Goal: Task Accomplishment & Management: Manage account settings

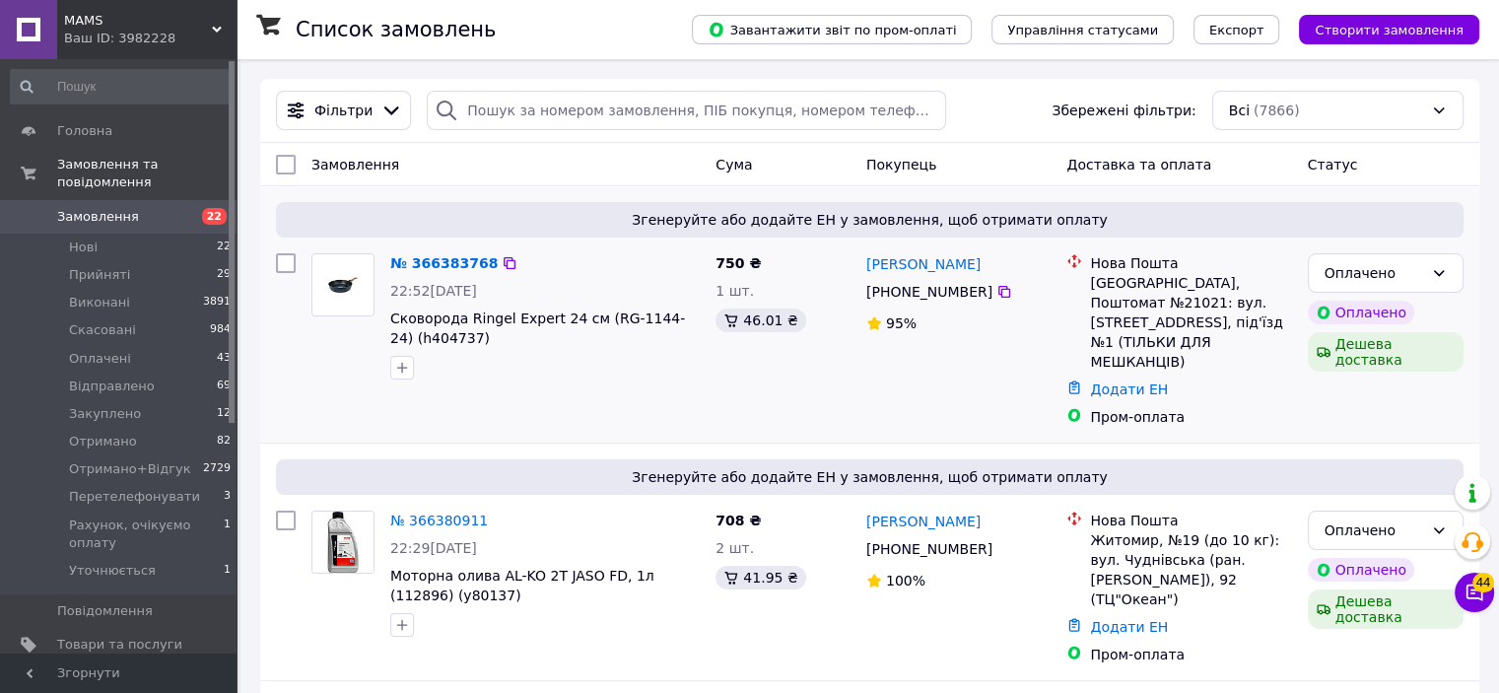
scroll to position [372, 0]
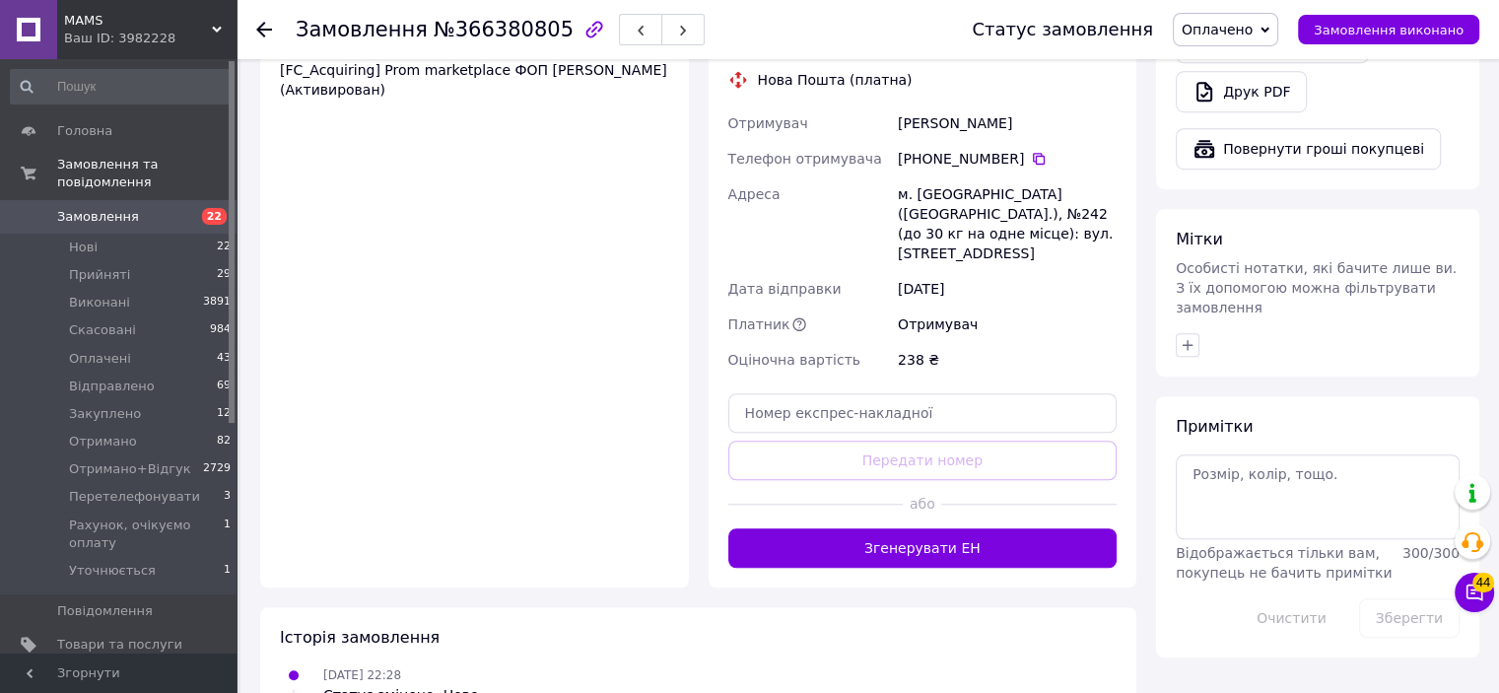
scroll to position [1272, 0]
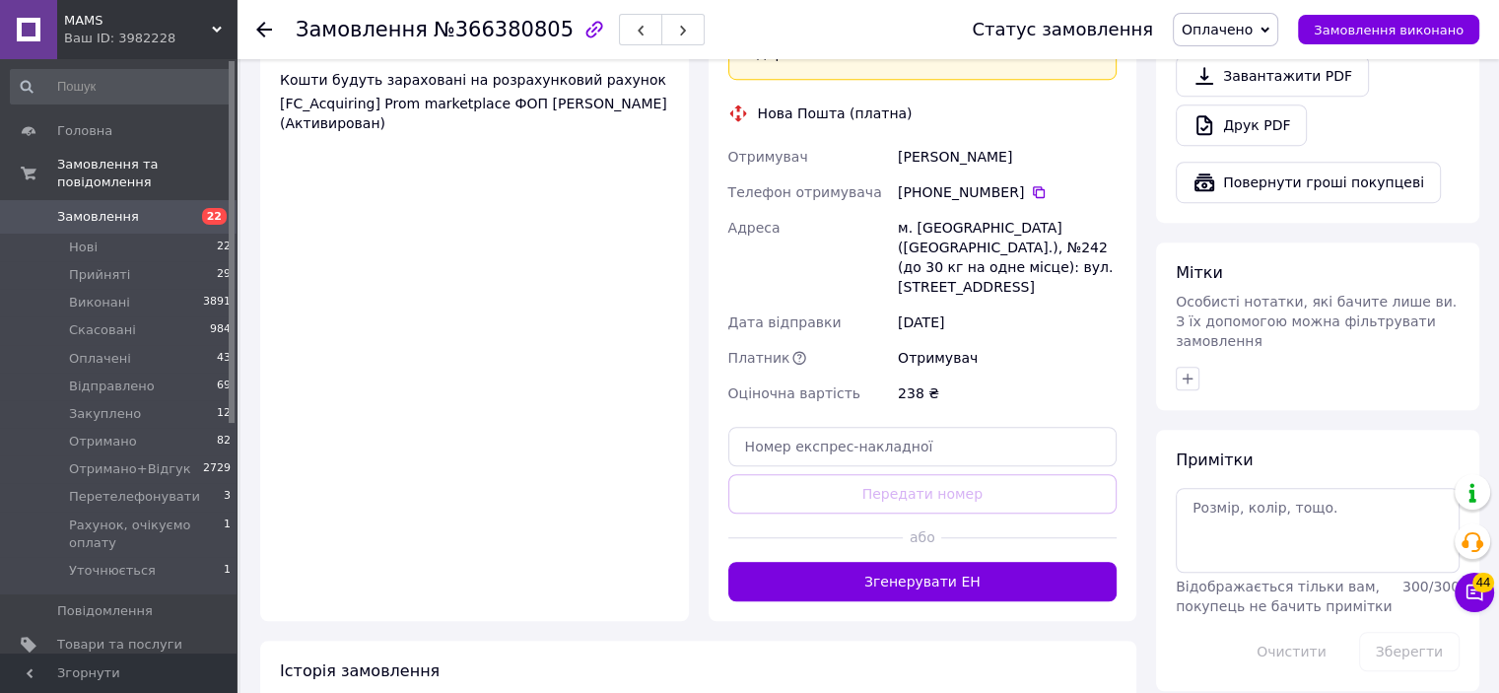
click at [264, 23] on use at bounding box center [264, 30] width 16 height 16
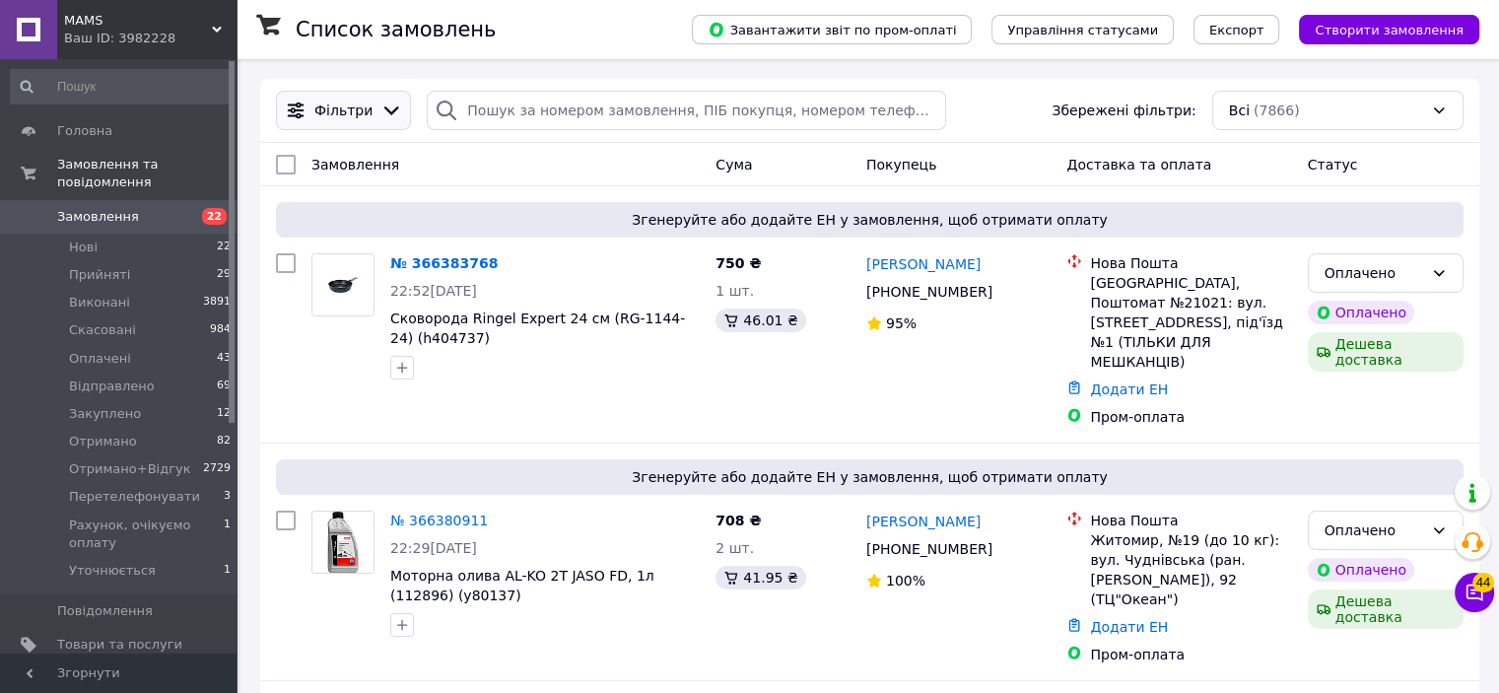
click at [374, 125] on div "Фільтри" at bounding box center [343, 110] width 135 height 39
click at [380, 113] on icon at bounding box center [391, 111] width 22 height 22
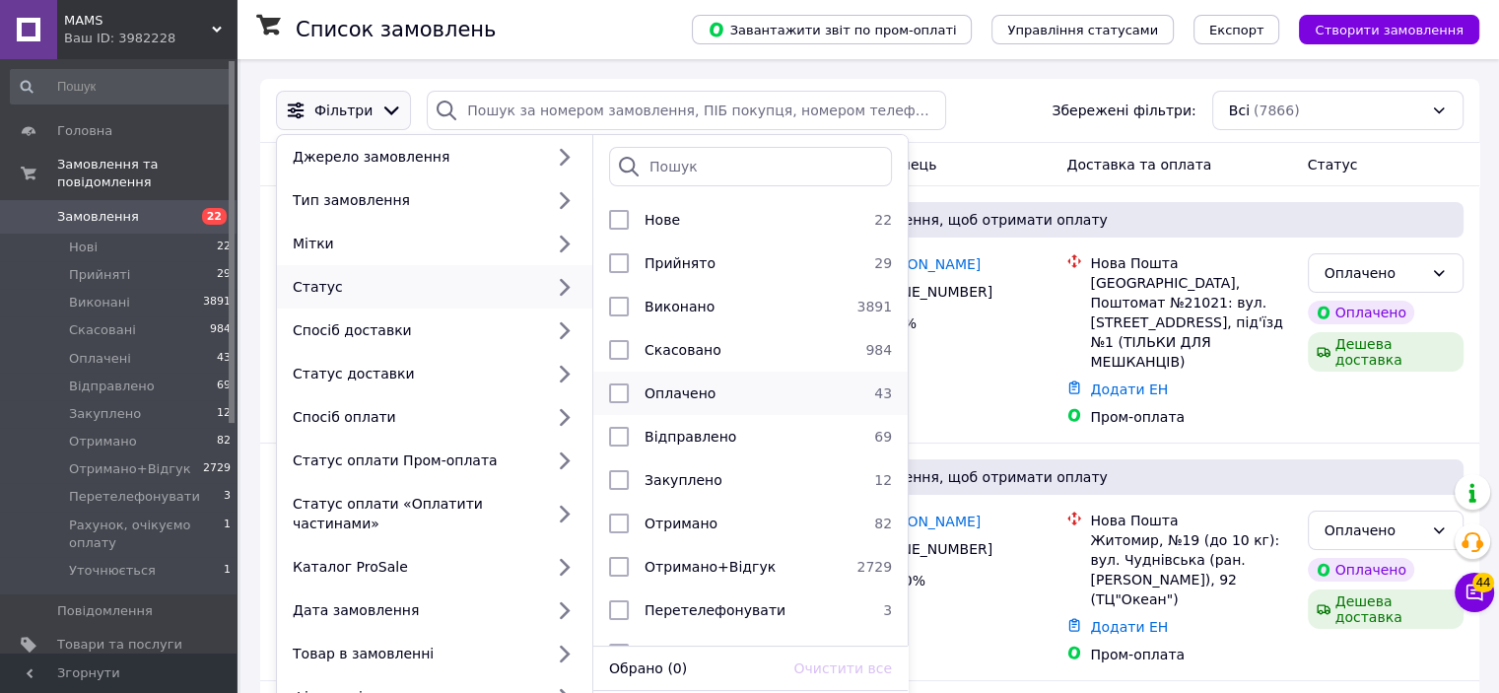
click at [618, 396] on input "checkbox" at bounding box center [619, 393] width 20 height 20
checkbox input "true"
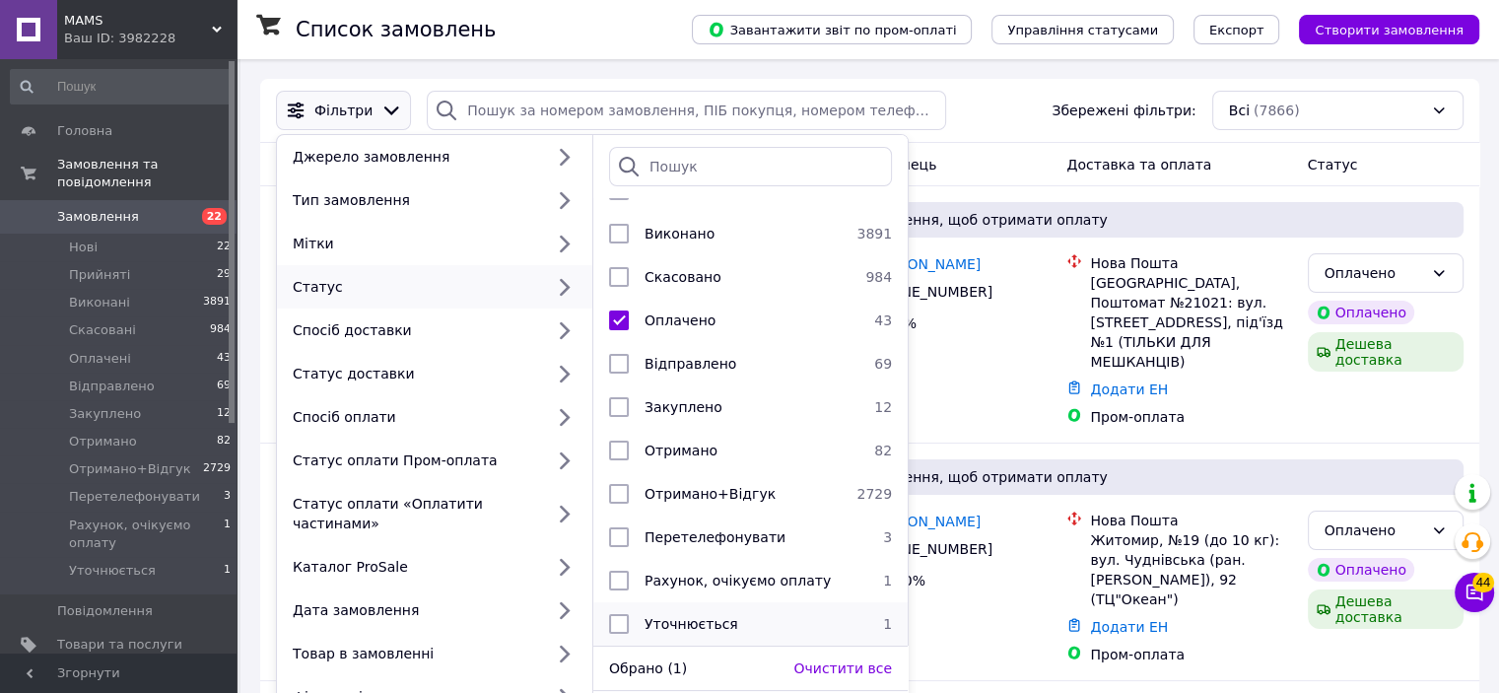
scroll to position [394, 0]
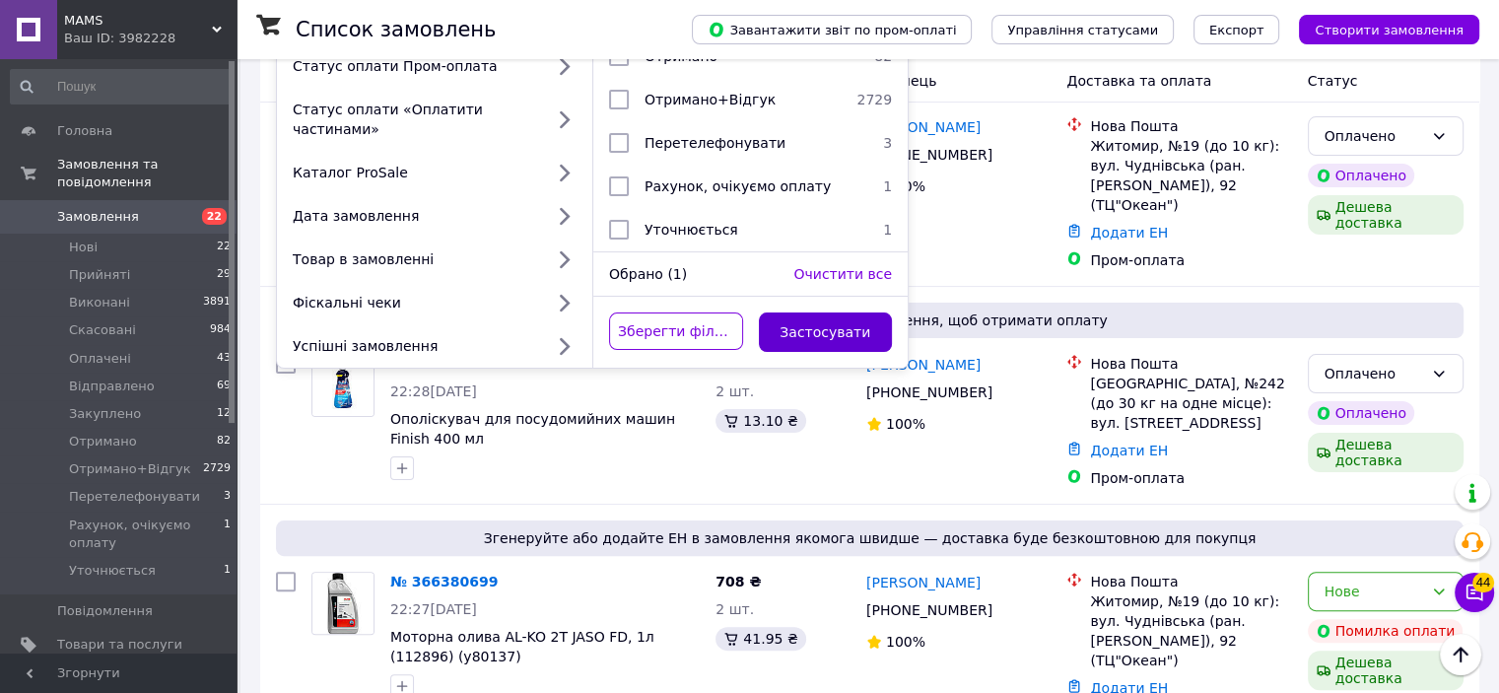
click at [836, 324] on button "Застосувати" at bounding box center [826, 331] width 134 height 39
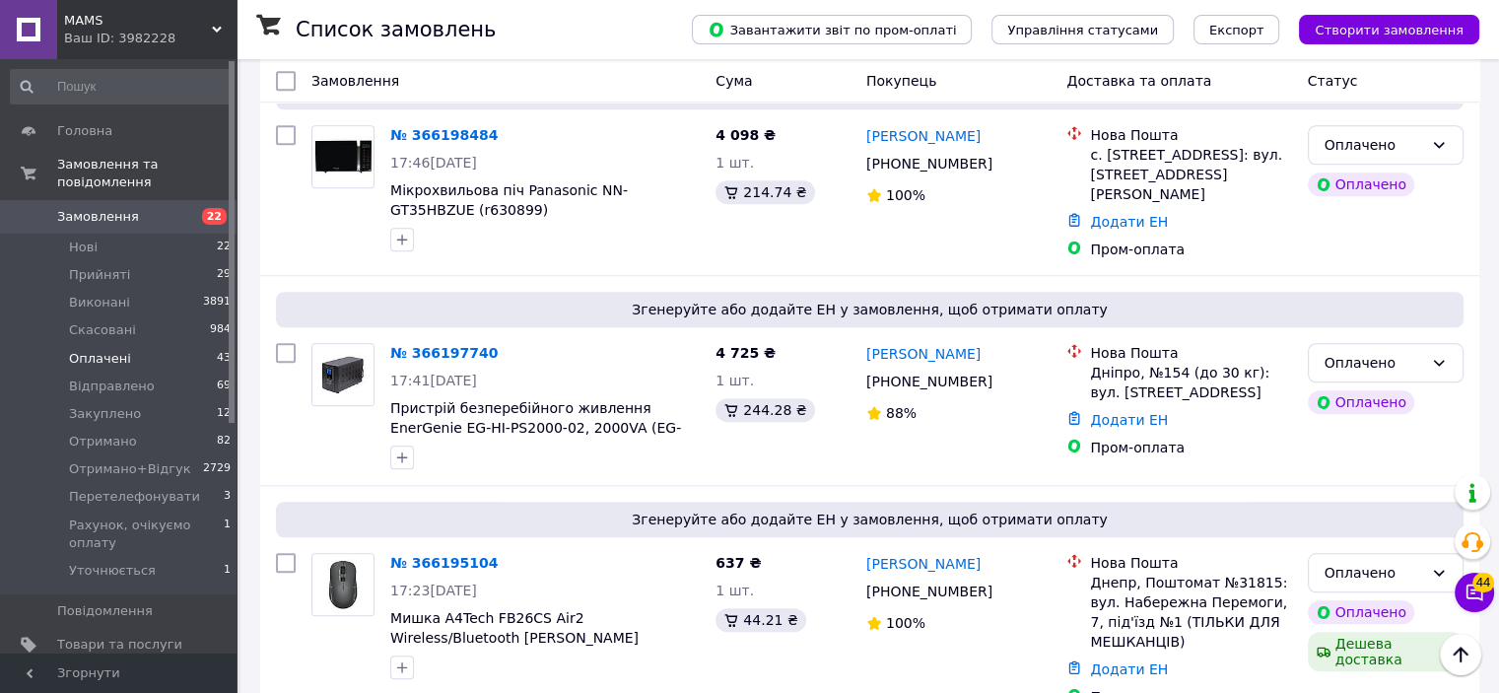
scroll to position [9067, 0]
click at [62, 208] on link "Замовлення 22" at bounding box center [121, 217] width 242 height 34
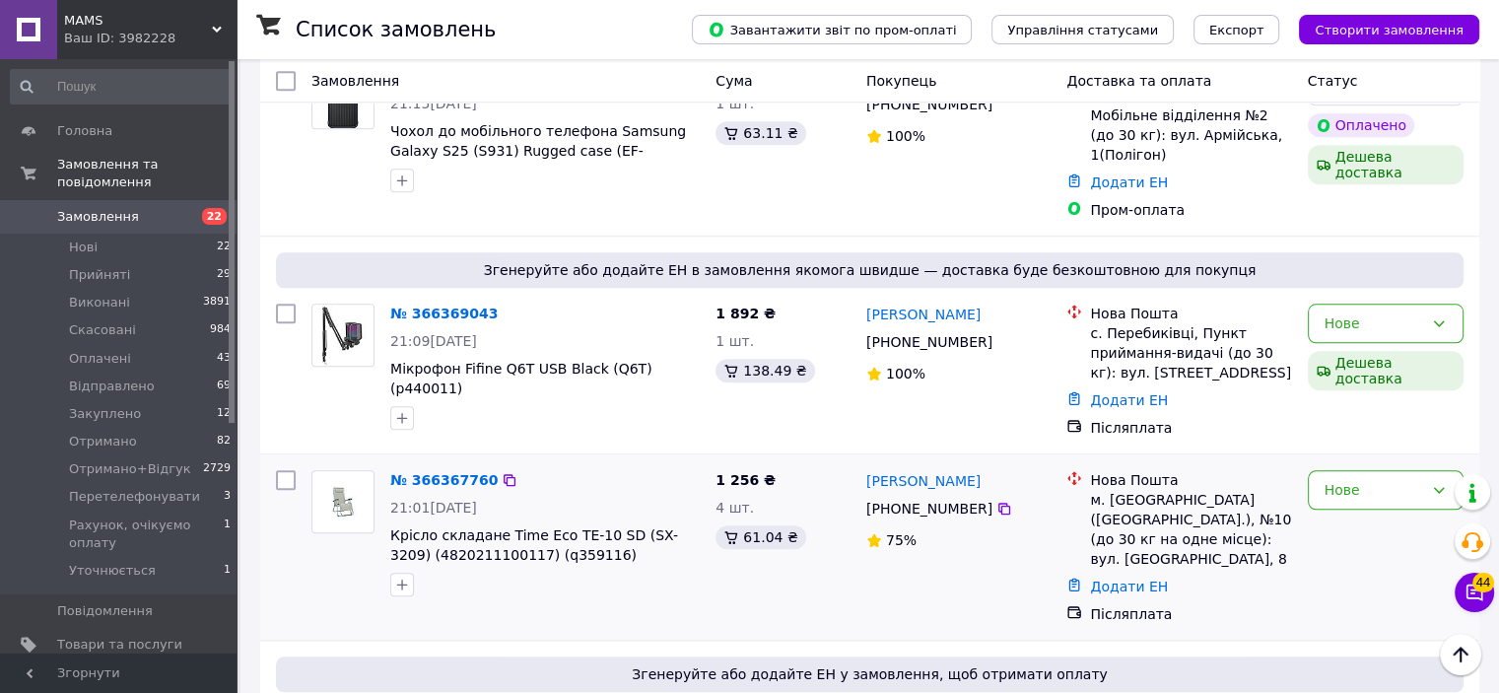
scroll to position [2069, 0]
click at [1360, 481] on div "Нове" at bounding box center [1373, 492] width 99 height 22
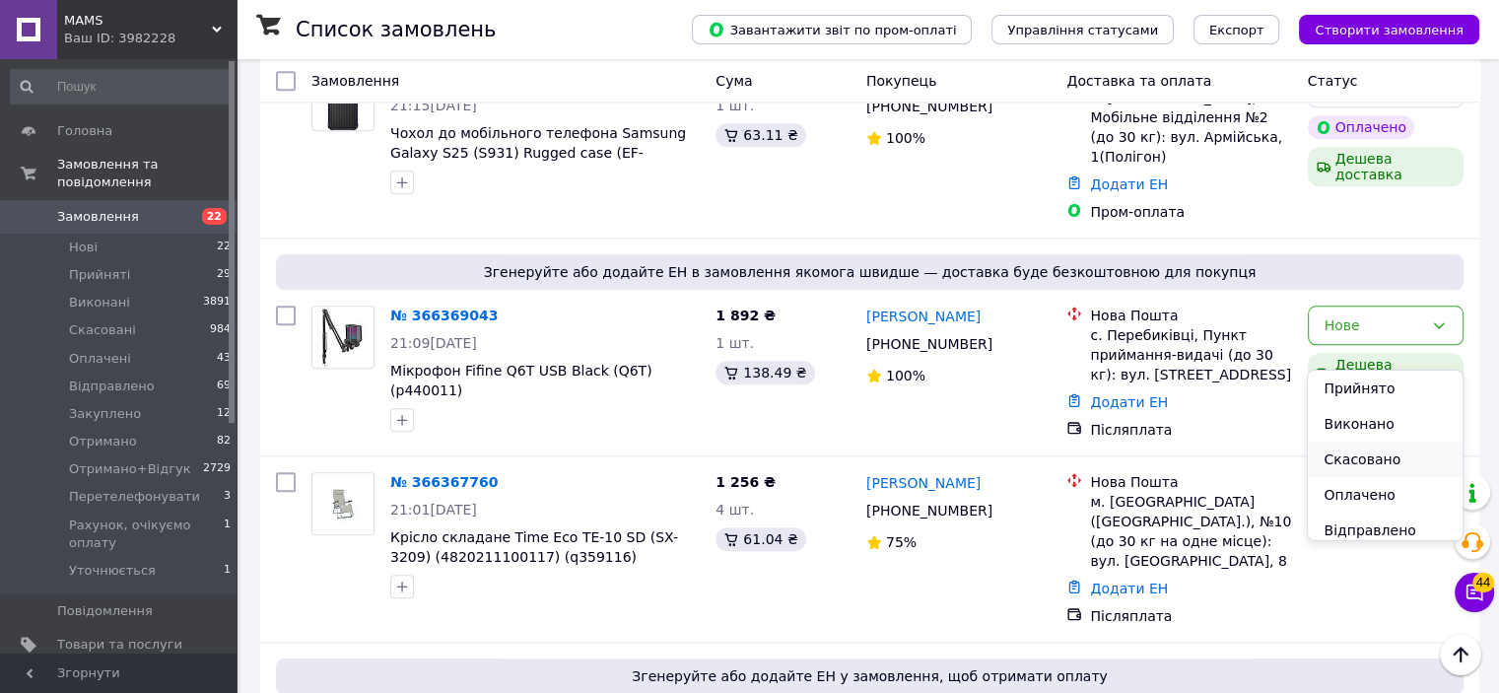
scroll to position [99, 0]
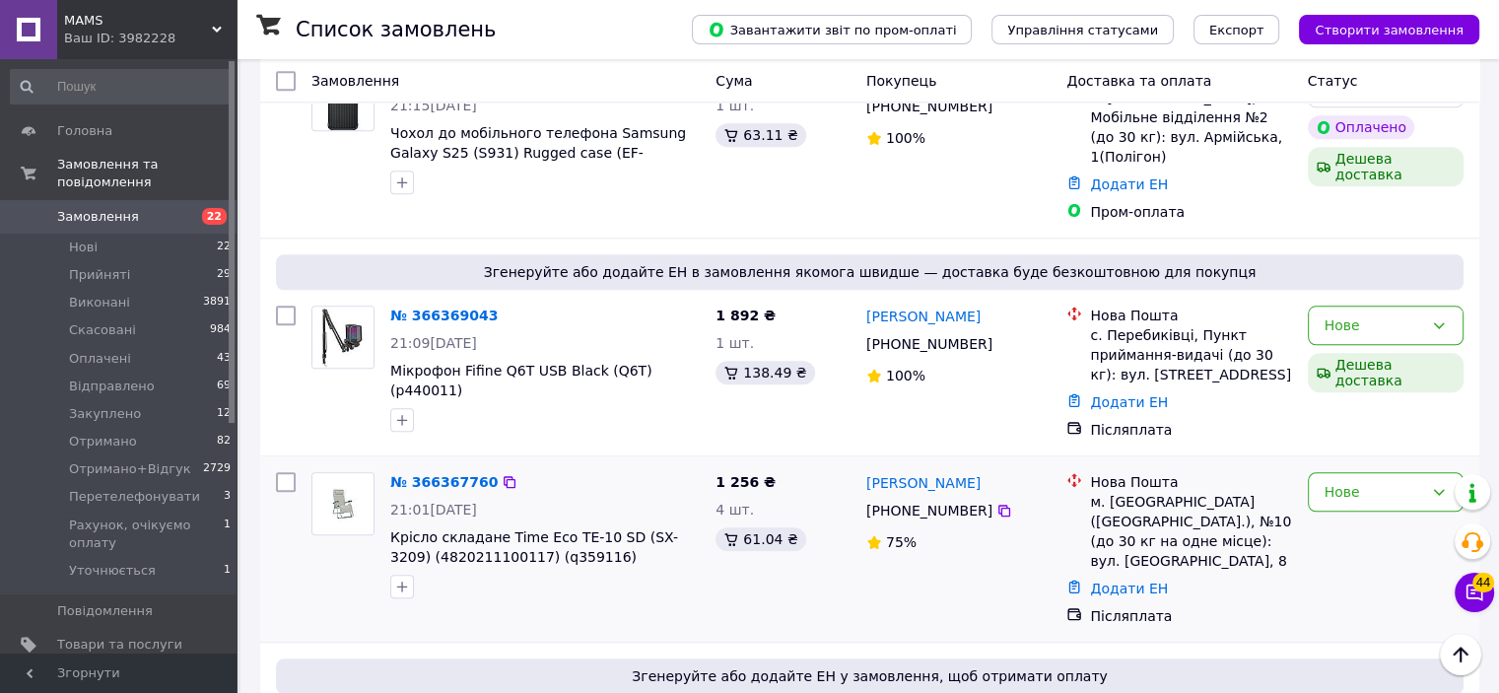
click at [1251, 602] on div "Післяплата" at bounding box center [1190, 616] width 209 height 28
drag, startPoint x: 382, startPoint y: 415, endPoint x: 495, endPoint y: 420, distance: 112.4
click at [495, 464] on div "№ 366367760 21:01, 12.10.2025 Крісло складане Time Eco ТЕ-10 SD (SX-3209) (4820…" at bounding box center [544, 535] width 325 height 142
copy span "(4820211100117)"
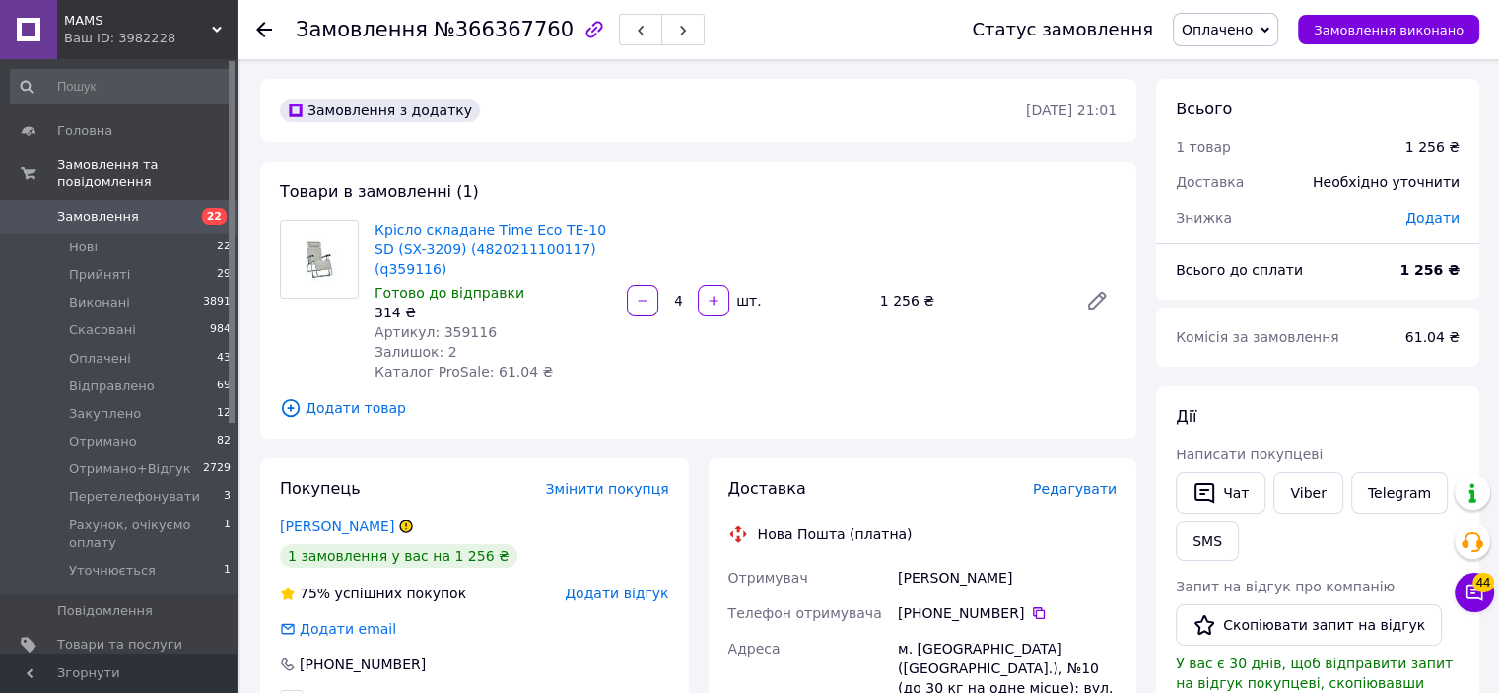
click at [1226, 36] on span "Оплачено" at bounding box center [1216, 30] width 71 height 16
click at [915, 79] on div "Замовлення з додатку 12.10.2025 • 21:01" at bounding box center [698, 110] width 876 height 63
click at [1238, 19] on span "Оплачено" at bounding box center [1225, 30] width 105 height 34
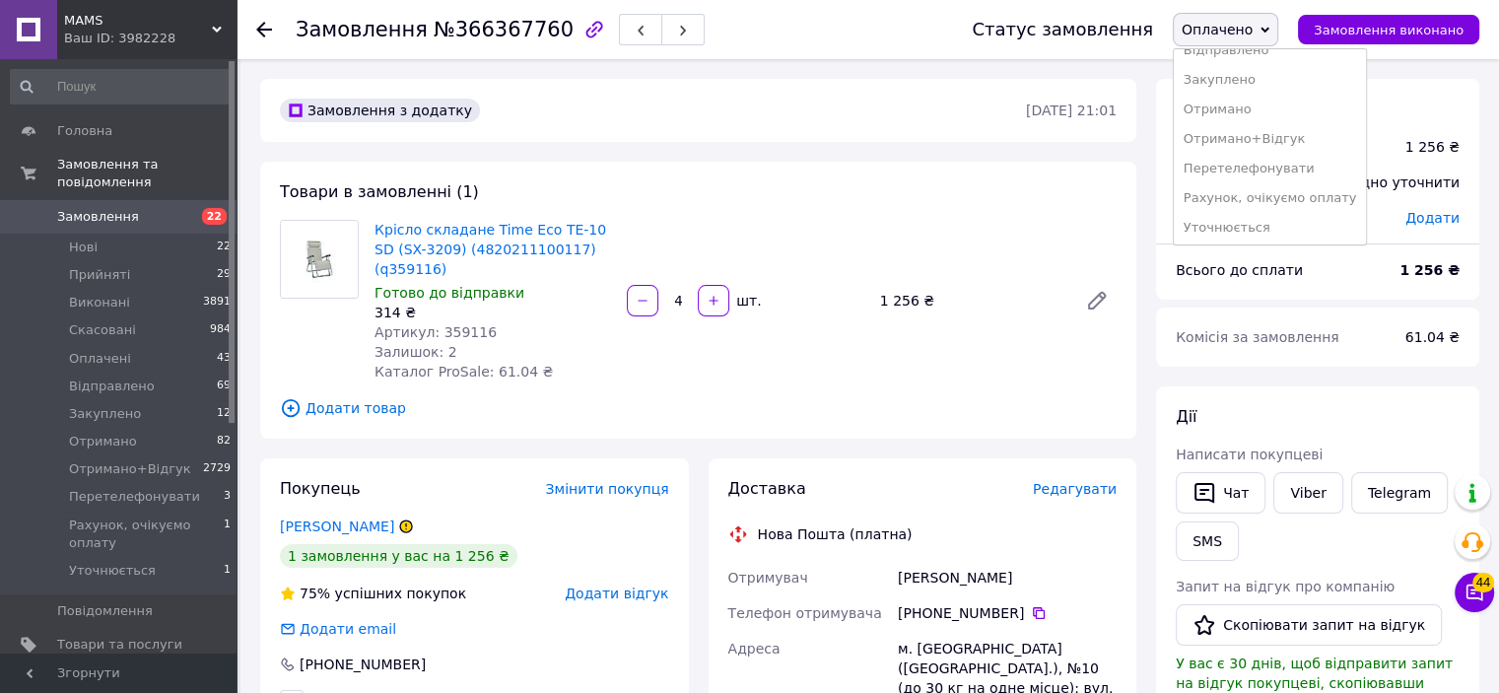
scroll to position [110, 0]
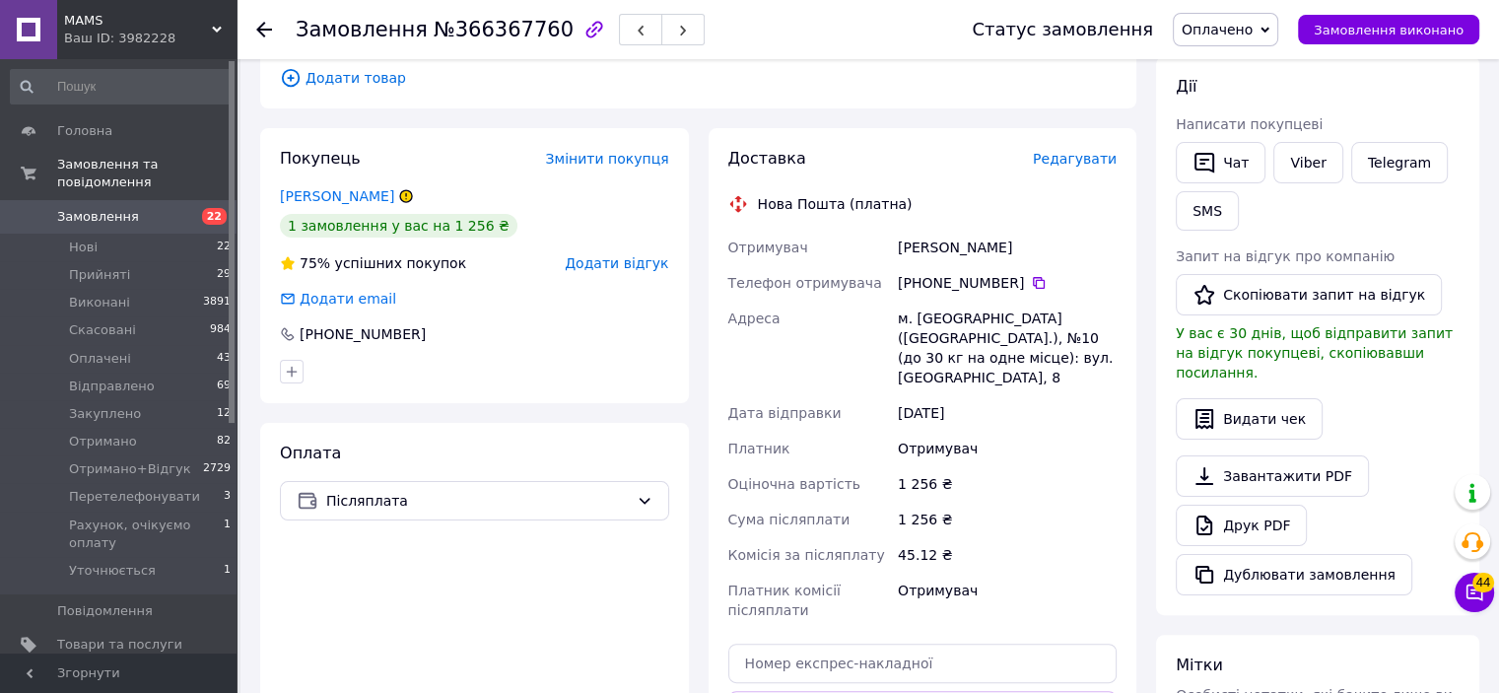
scroll to position [296, 0]
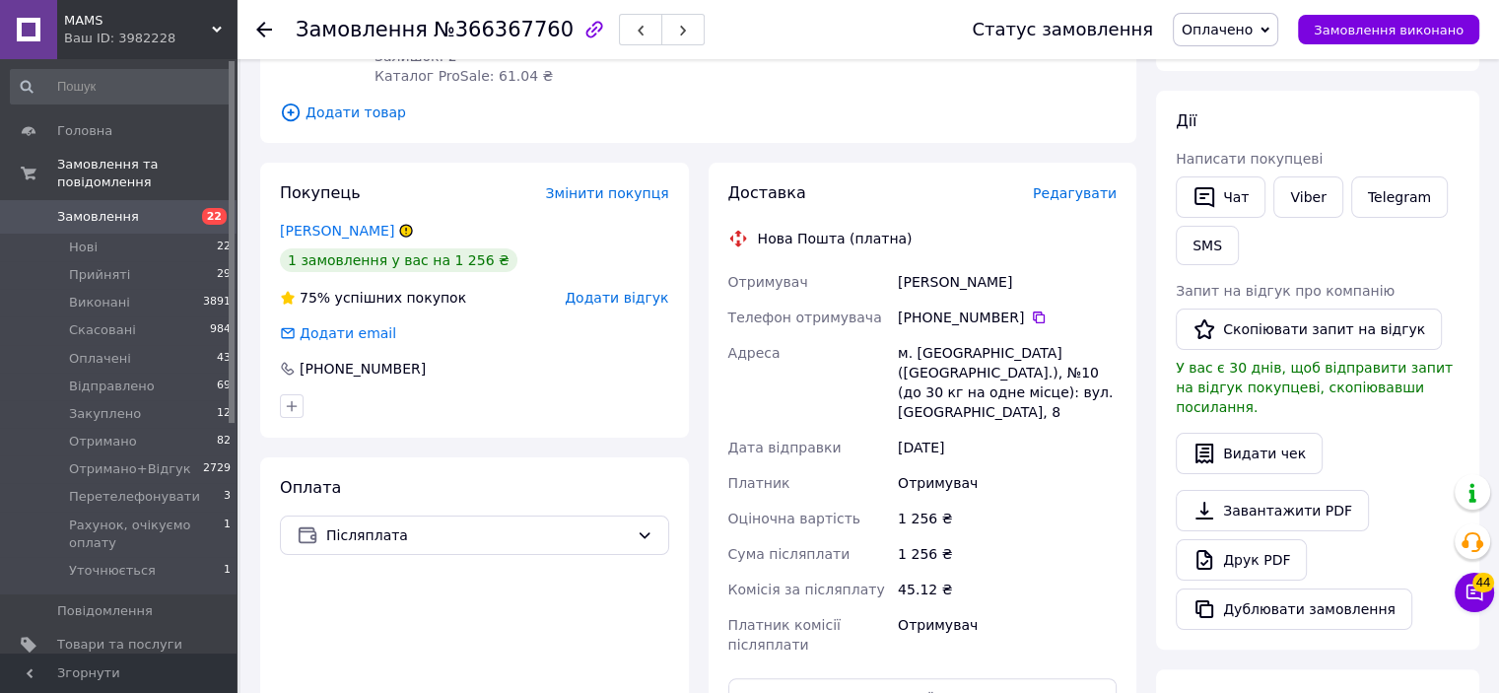
click at [1252, 37] on span "Оплачено" at bounding box center [1216, 30] width 71 height 16
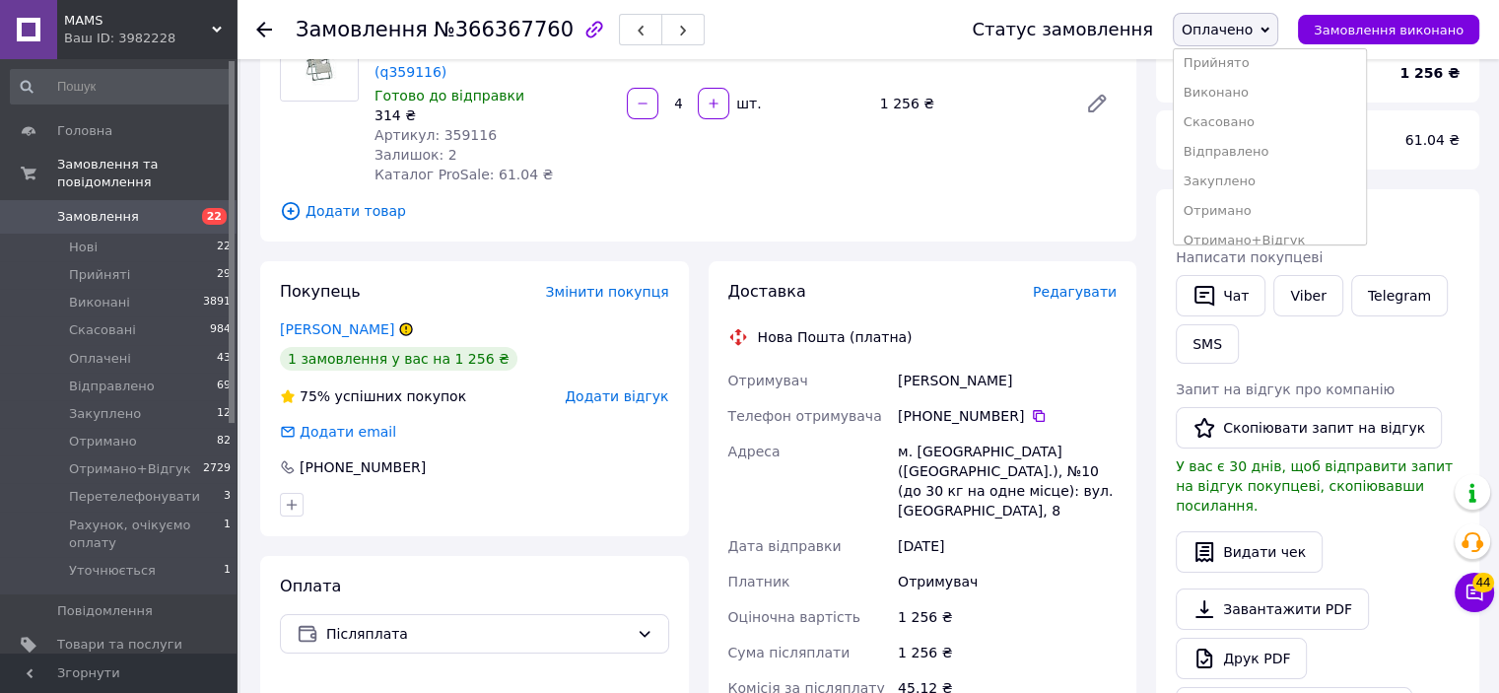
scroll to position [0, 0]
click at [1151, 140] on div "Всього 1 товар 1 256 ₴ Доставка Необхідно уточнити Знижка Додати Всього до спла…" at bounding box center [1317, 549] width 343 height 1335
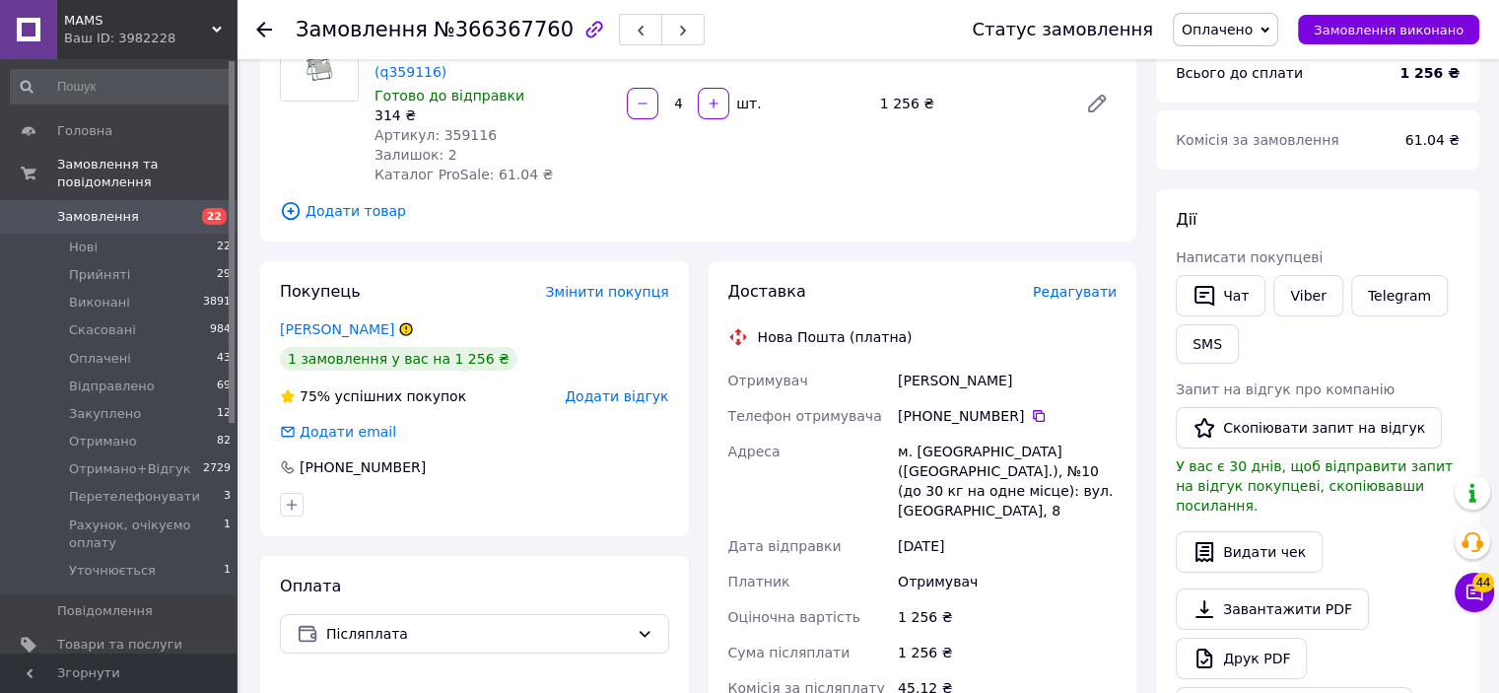
click at [1218, 37] on span "Оплачено" at bounding box center [1216, 30] width 71 height 16
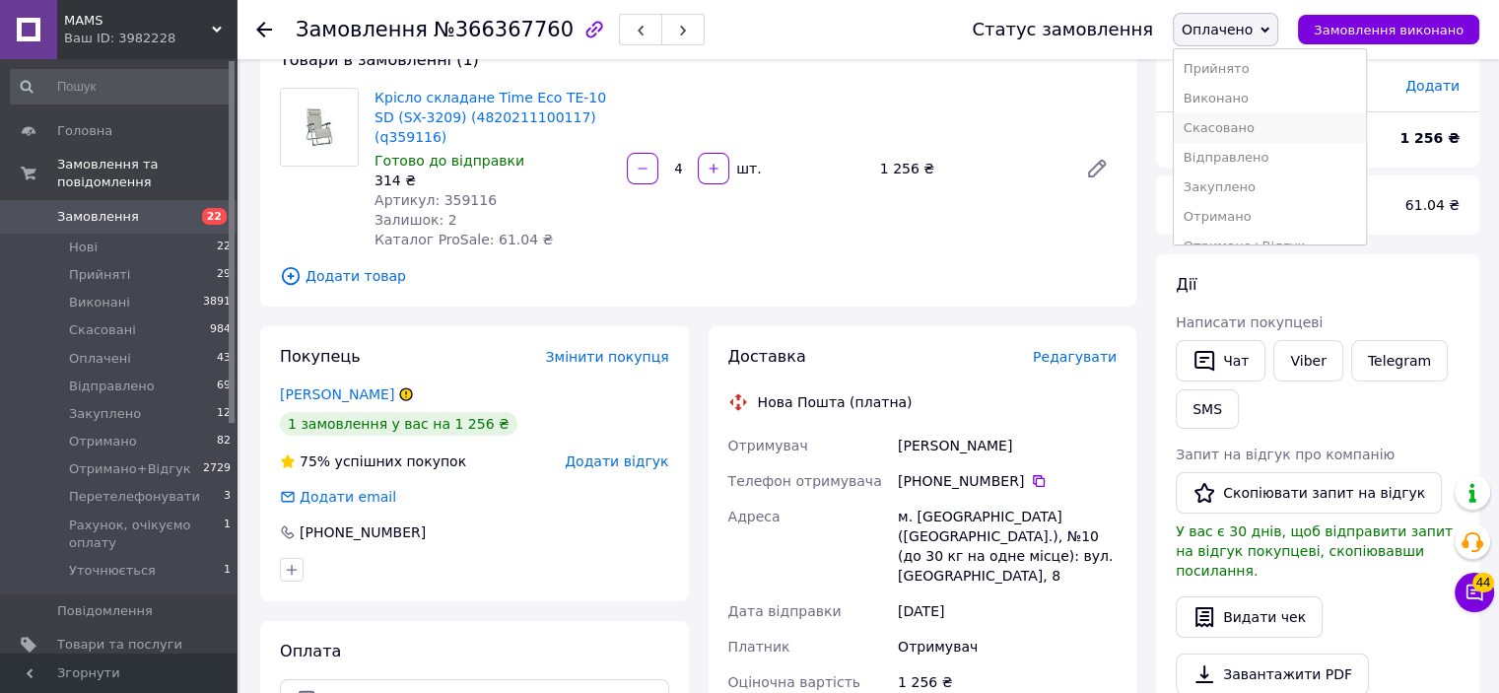
scroll to position [99, 0]
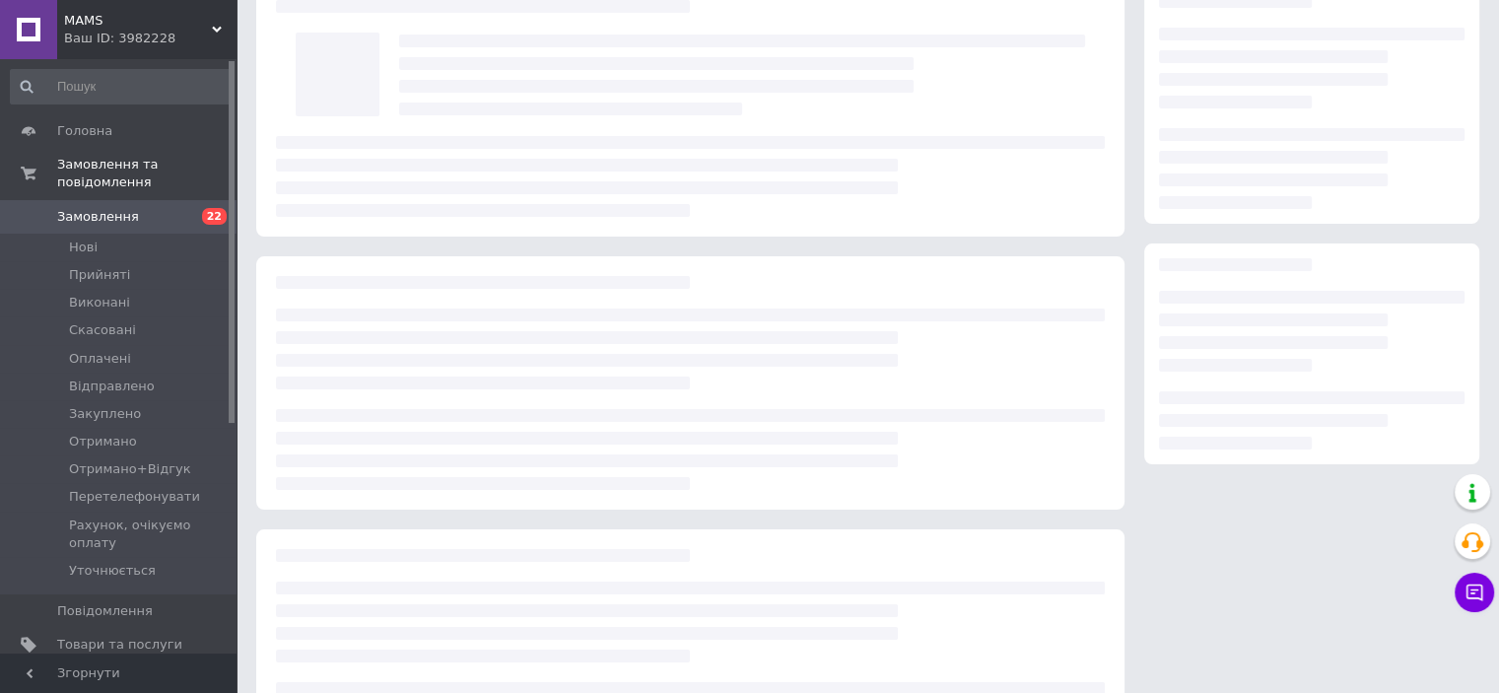
scroll to position [99, 0]
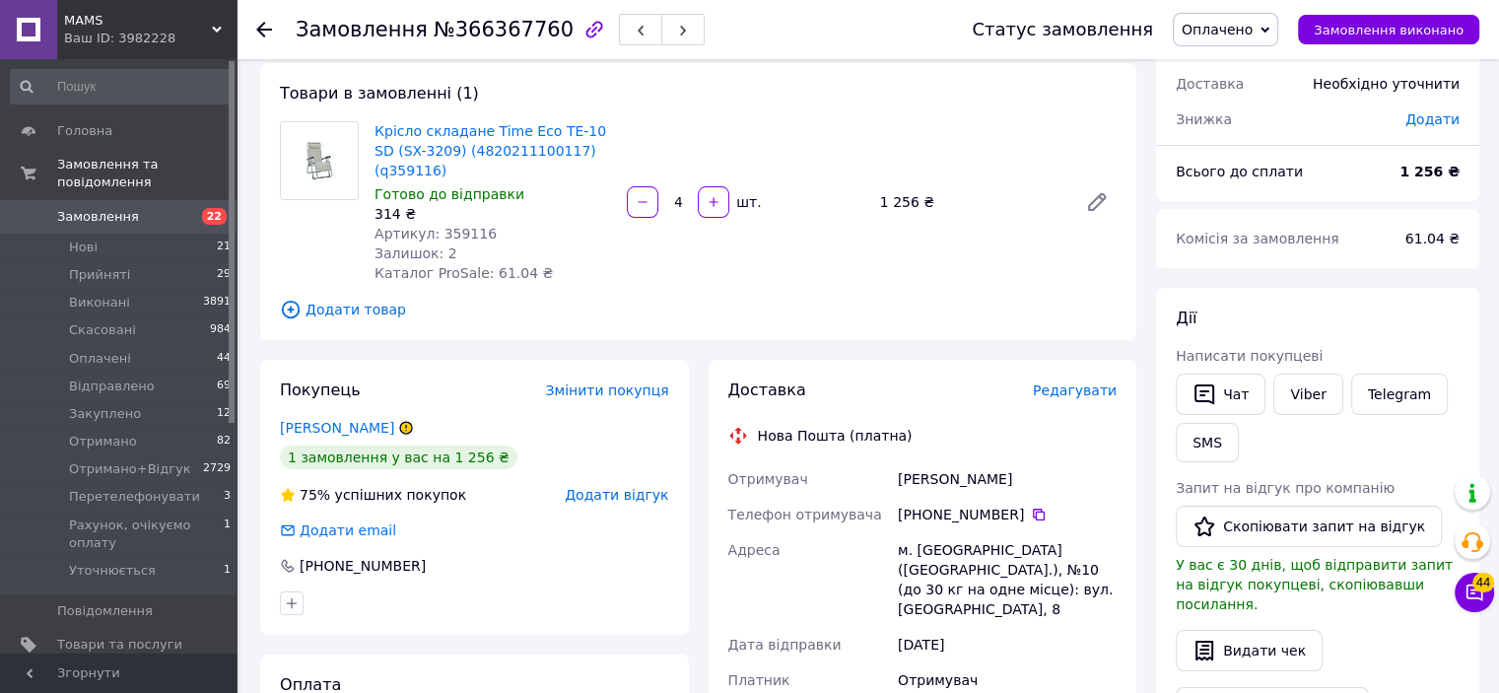
click at [1224, 34] on span "Оплачено" at bounding box center [1216, 30] width 71 height 16
click at [1151, 161] on div "Всього 1 товар 1 256 ₴ Доставка Необхідно уточнити Знижка Додати Всього до спла…" at bounding box center [1317, 647] width 343 height 1335
drag, startPoint x: 370, startPoint y: 153, endPoint x: 435, endPoint y: 147, distance: 65.3
click at [435, 147] on div "Крісло складане Time Eco ТЕ-10 SD (SX-3209) (4820211100117) (q359116) Готово до…" at bounding box center [493, 201] width 252 height 169
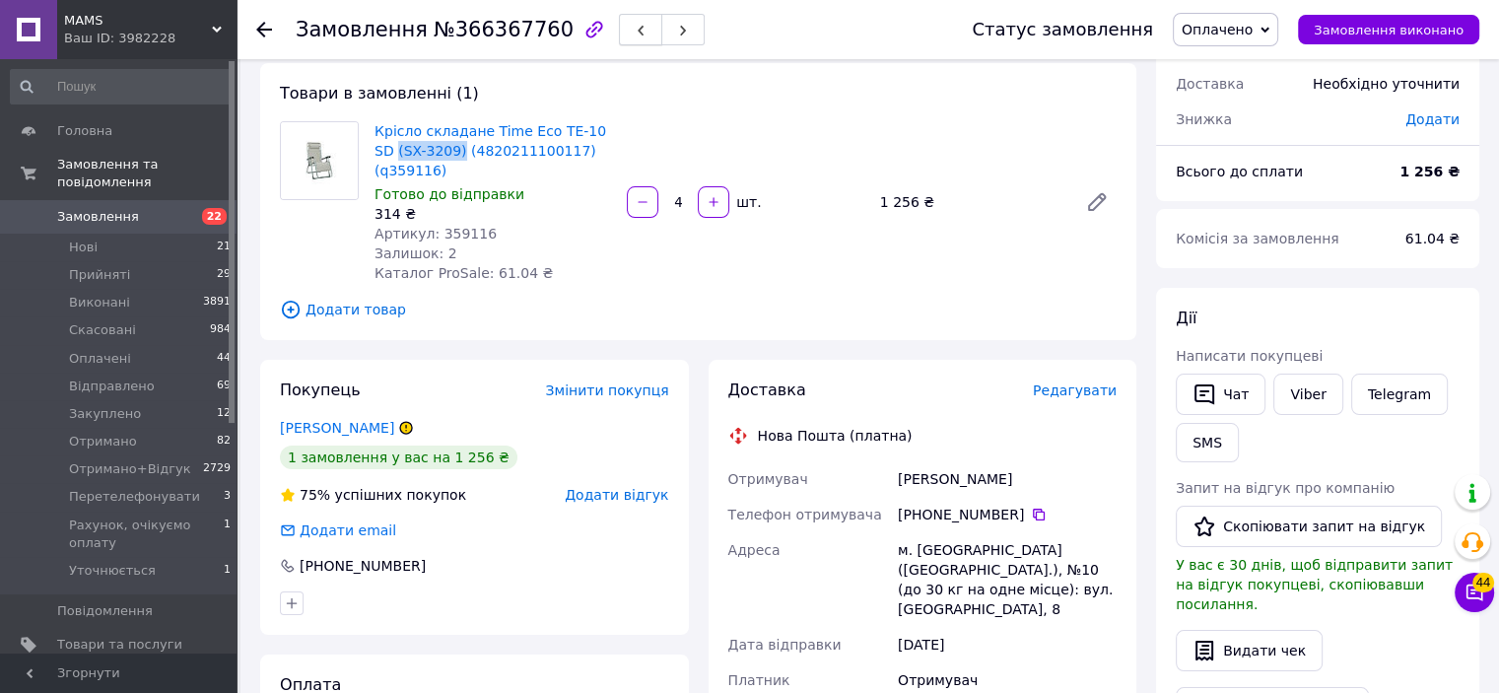
copy link "(SX-3209)"
